Goal: Navigation & Orientation: Find specific page/section

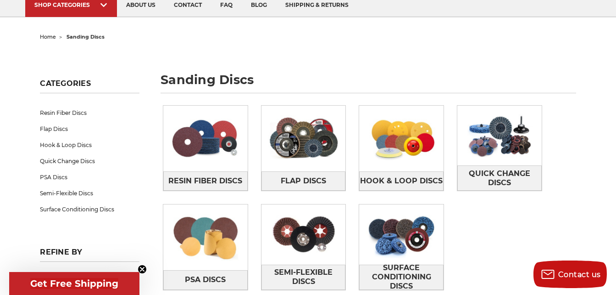
scroll to position [92, 0]
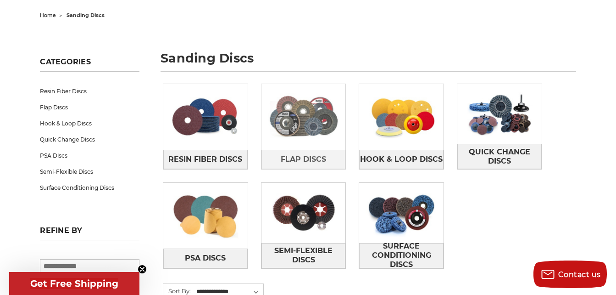
click at [297, 117] on img at bounding box center [304, 117] width 84 height 60
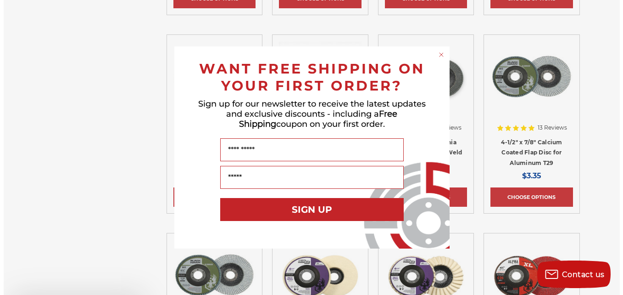
scroll to position [826, 0]
